Goal: Check status: Check status

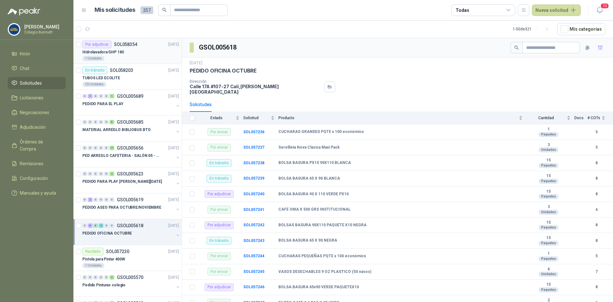
click at [131, 52] on div "Hidrolavadora GHP 180" at bounding box center [130, 52] width 97 height 8
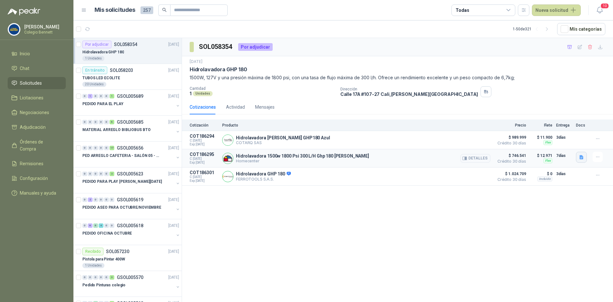
click at [582, 156] on icon "button" at bounding box center [581, 157] width 4 height 4
click at [577, 138] on button "image.png" at bounding box center [569, 136] width 28 height 7
click at [567, 142] on button "image.png" at bounding box center [569, 143] width 28 height 7
